Goal: Information Seeking & Learning: Learn about a topic

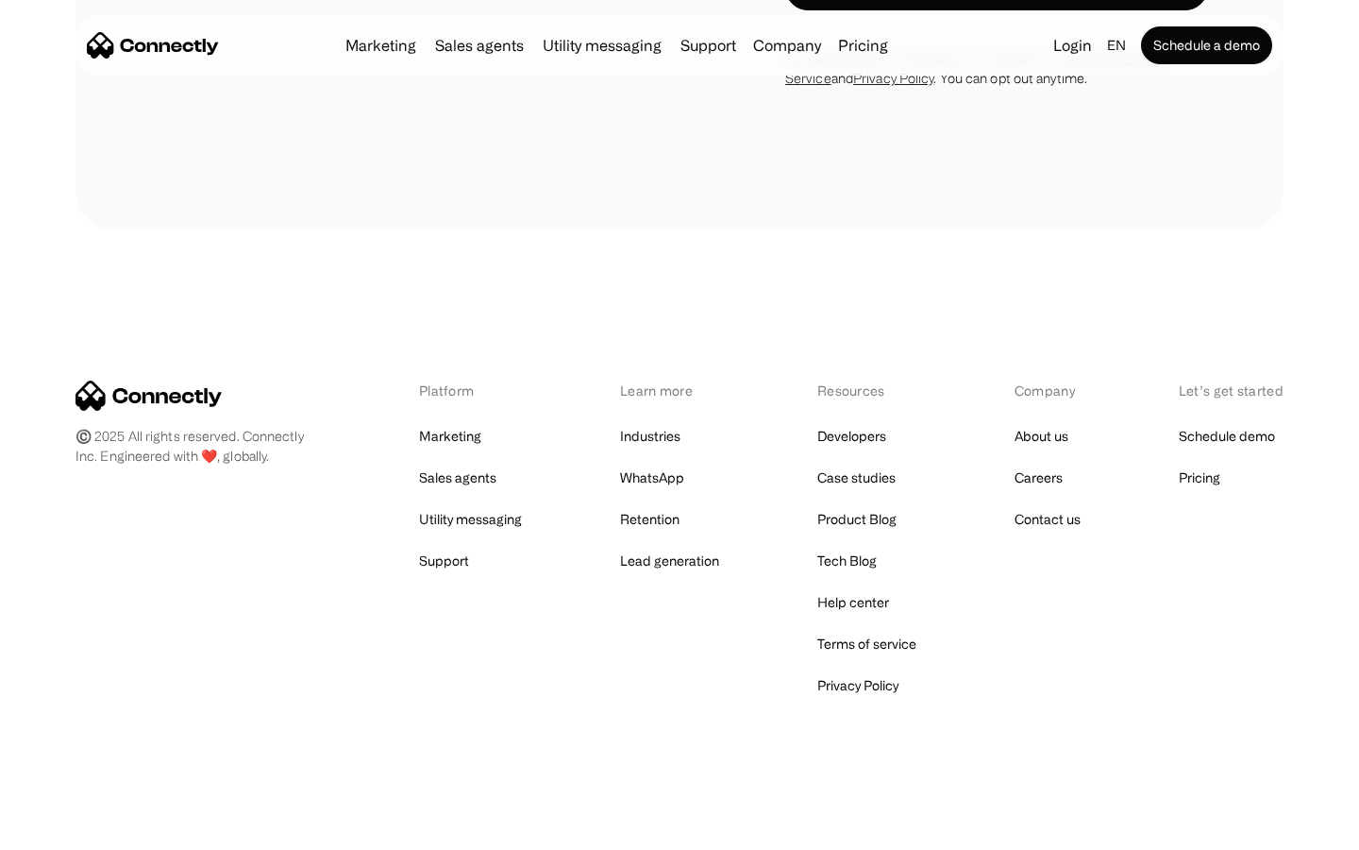
scroll to position [6353, 0]
